Goal: Transaction & Acquisition: Obtain resource

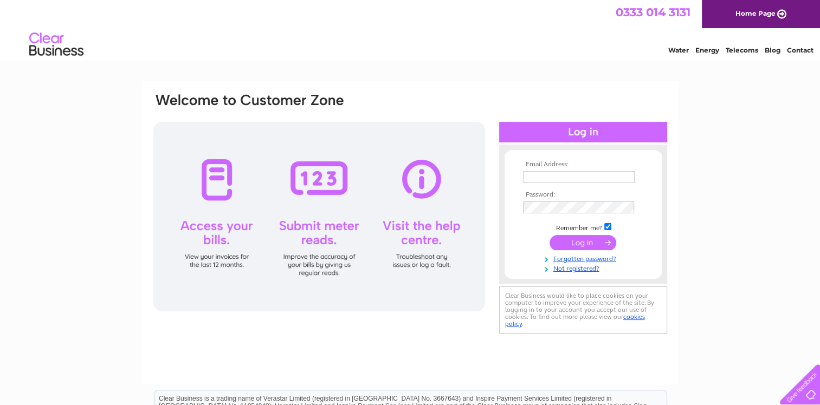
type input "info@haleshallpark.com"
click at [583, 242] on input "submit" at bounding box center [582, 242] width 67 height 15
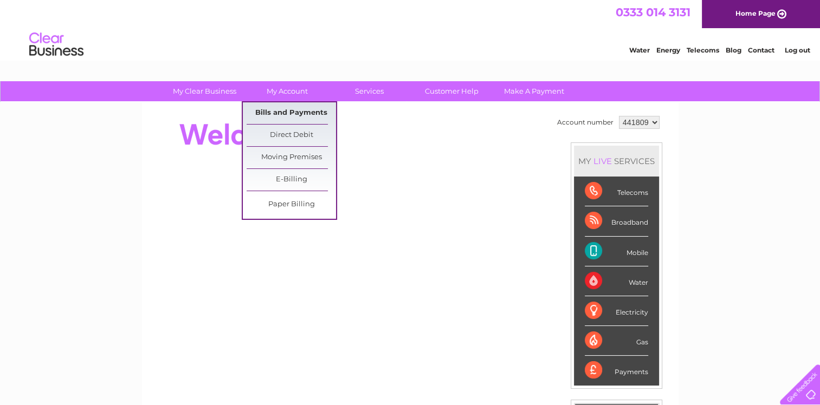
click at [294, 114] on link "Bills and Payments" at bounding box center [291, 113] width 89 height 22
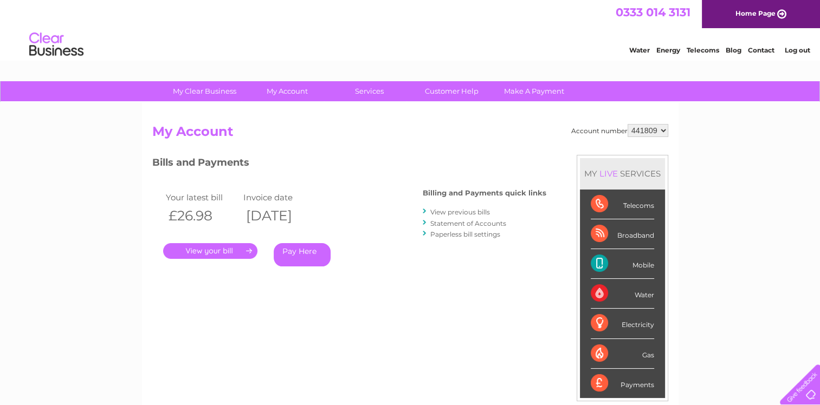
click at [210, 252] on link "." at bounding box center [210, 251] width 94 height 16
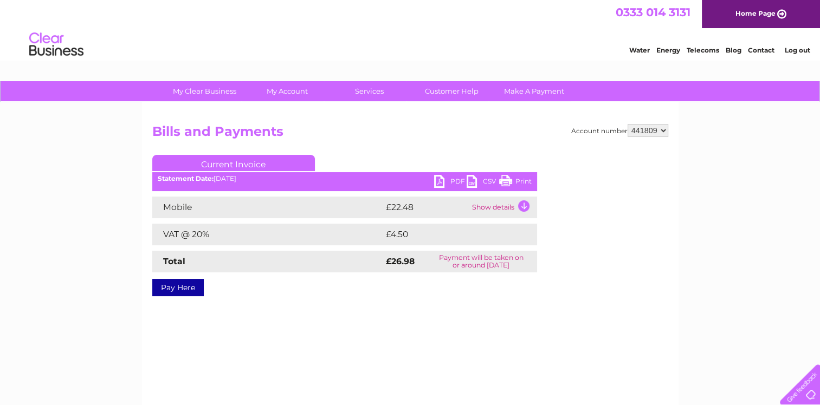
click at [522, 182] on link "Print" at bounding box center [515, 183] width 33 height 16
click at [522, 206] on td "Show details" at bounding box center [503, 208] width 68 height 22
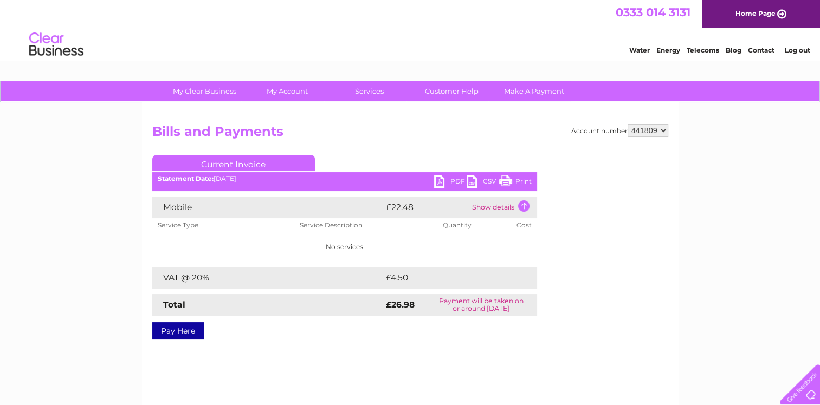
click at [663, 132] on select "441809" at bounding box center [647, 130] width 41 height 13
click at [627, 124] on select "441809" at bounding box center [647, 130] width 41 height 13
click at [522, 205] on td "Show details" at bounding box center [503, 208] width 68 height 22
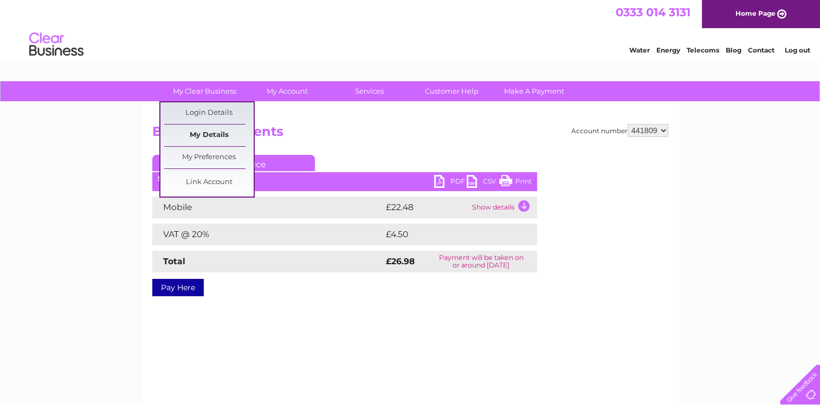
click at [208, 136] on link "My Details" at bounding box center [208, 136] width 89 height 22
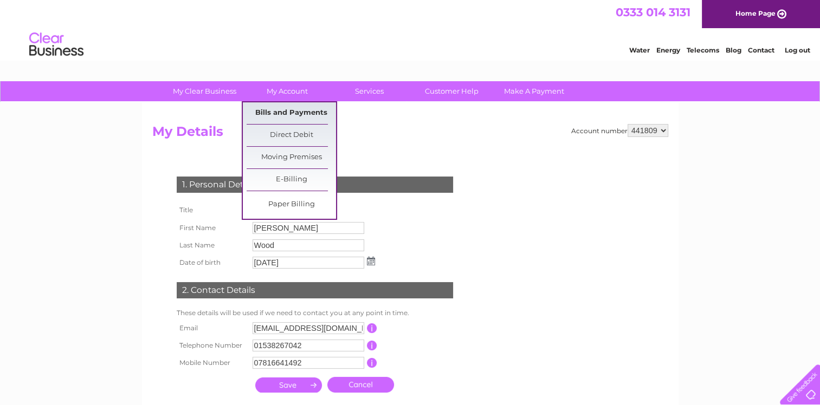
click at [291, 113] on link "Bills and Payments" at bounding box center [291, 113] width 89 height 22
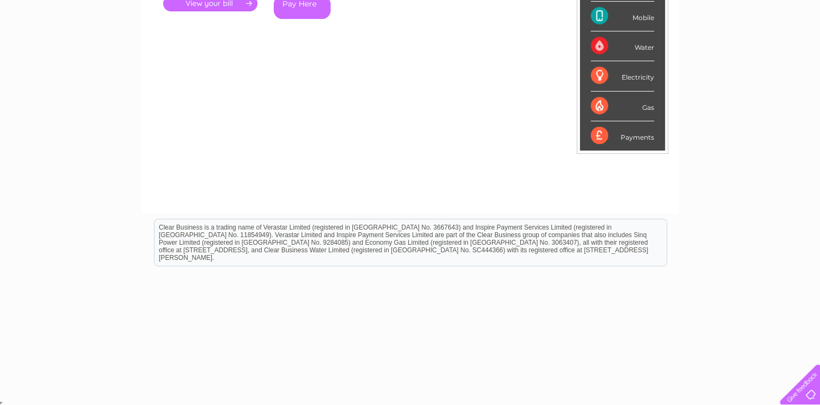
scroll to position [31, 0]
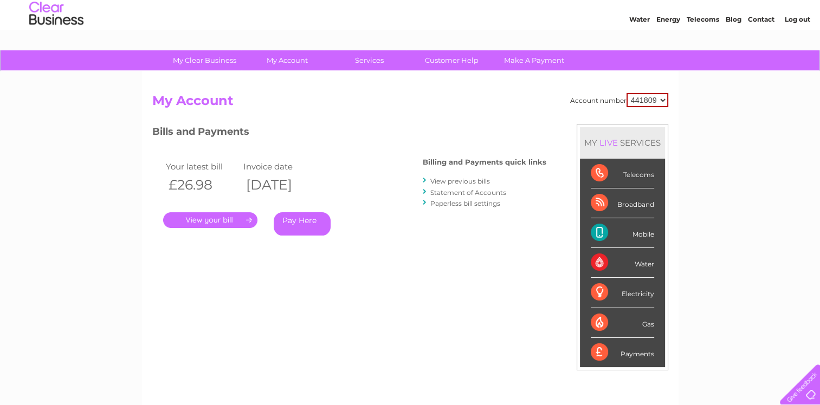
click at [210, 222] on link "." at bounding box center [210, 220] width 94 height 16
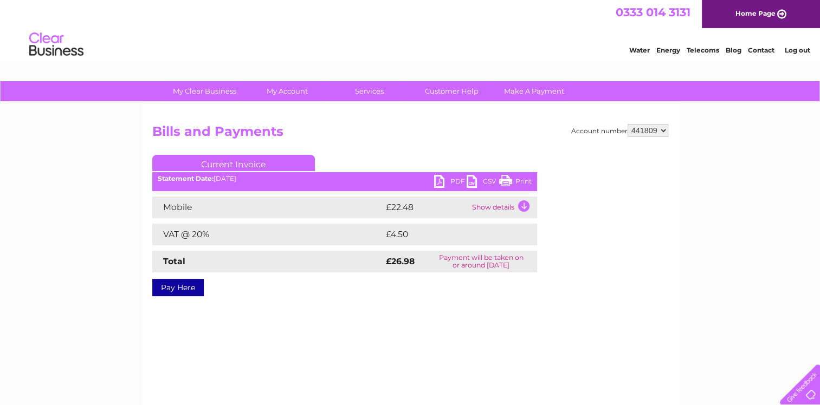
click at [440, 181] on link "PDF" at bounding box center [450, 183] width 33 height 16
